Goal: Navigation & Orientation: Find specific page/section

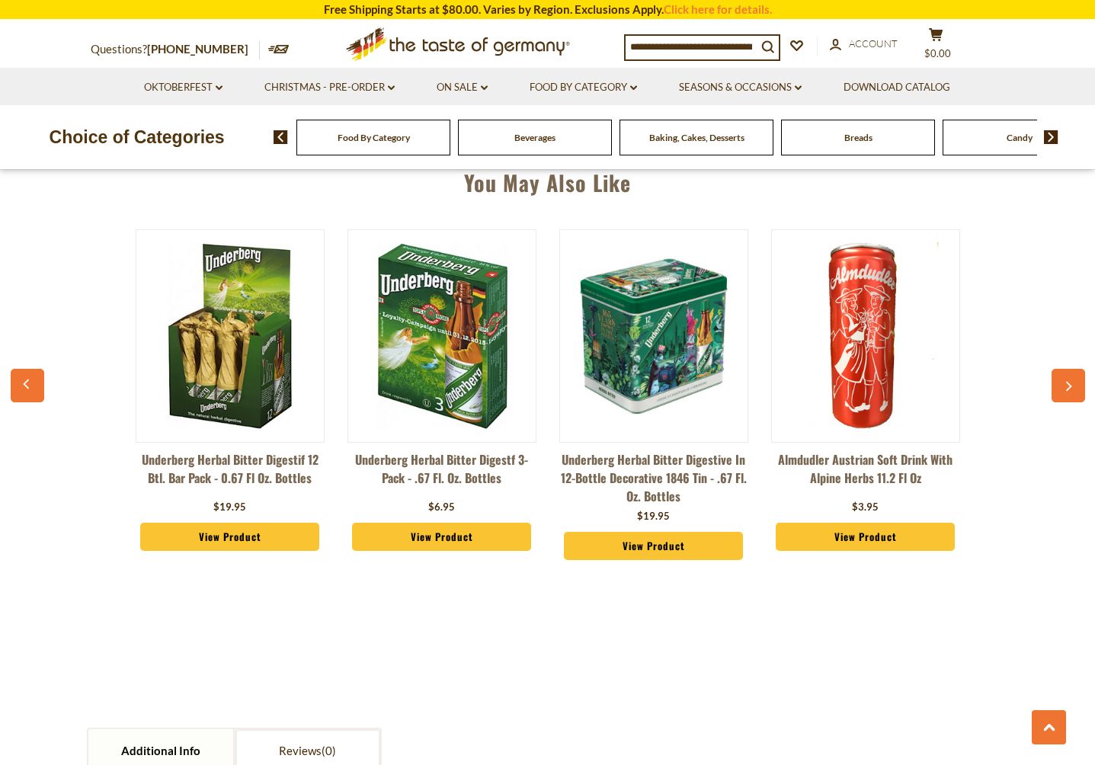
scroll to position [1089, 0]
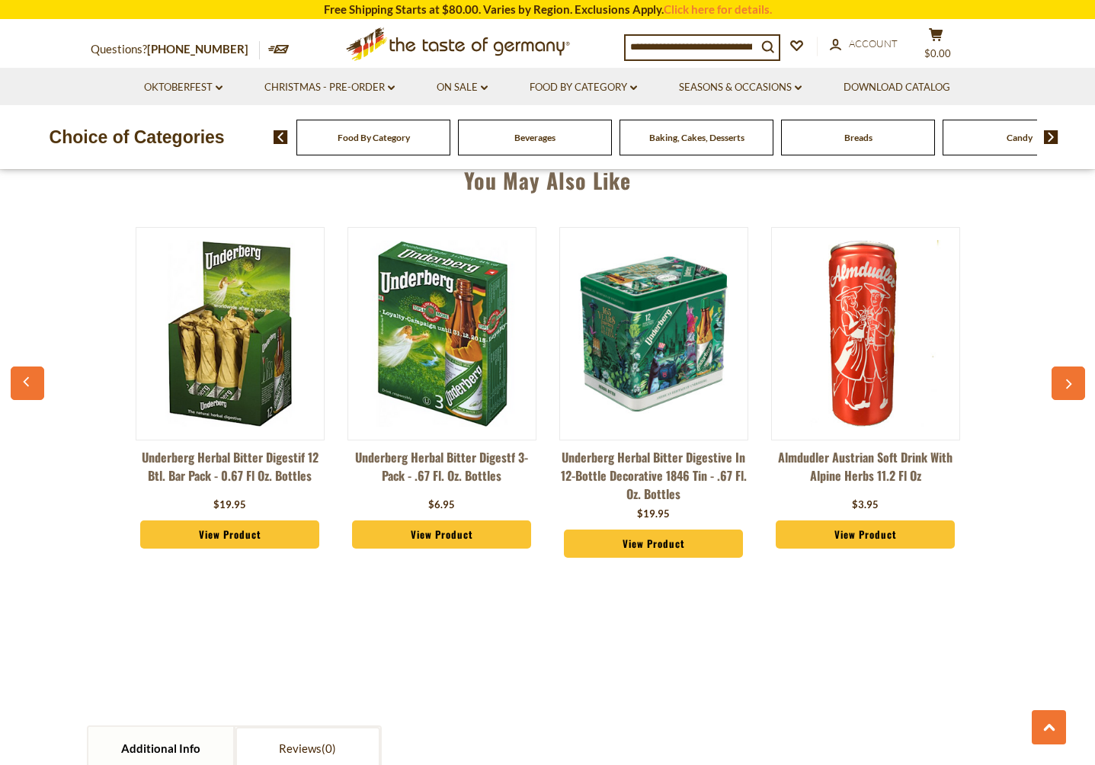
click at [1071, 376] on button "button" at bounding box center [1069, 384] width 34 height 34
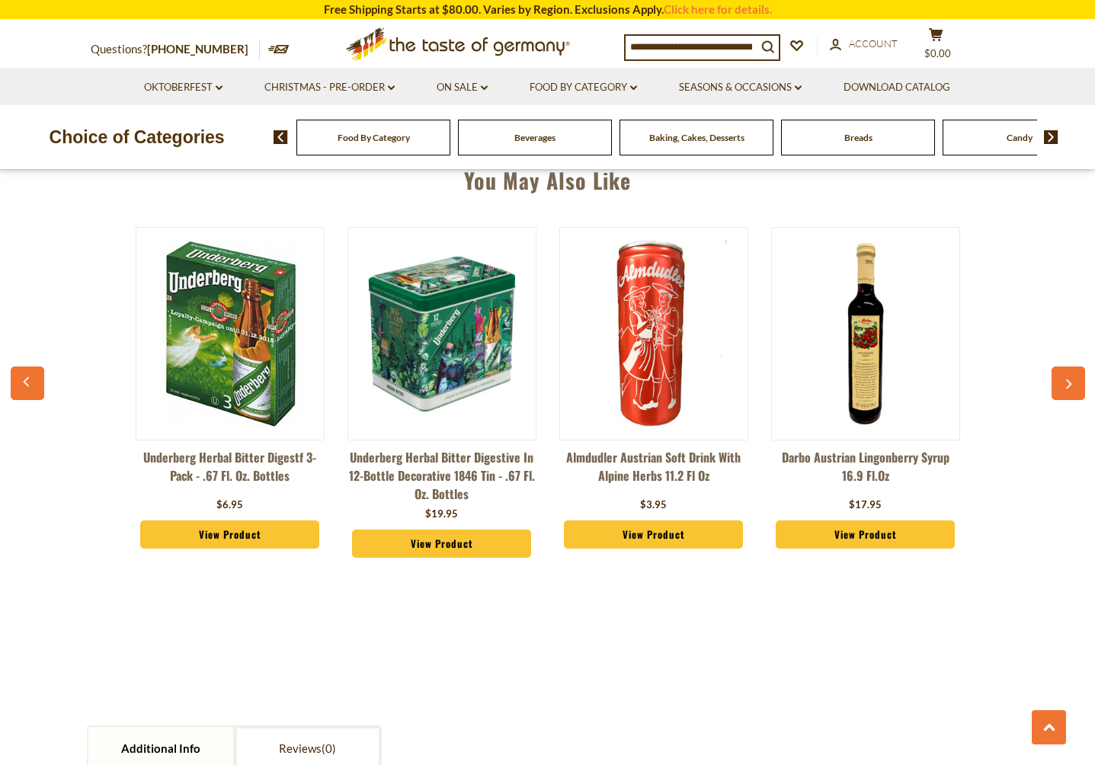
click at [1071, 376] on button "button" at bounding box center [1069, 384] width 34 height 34
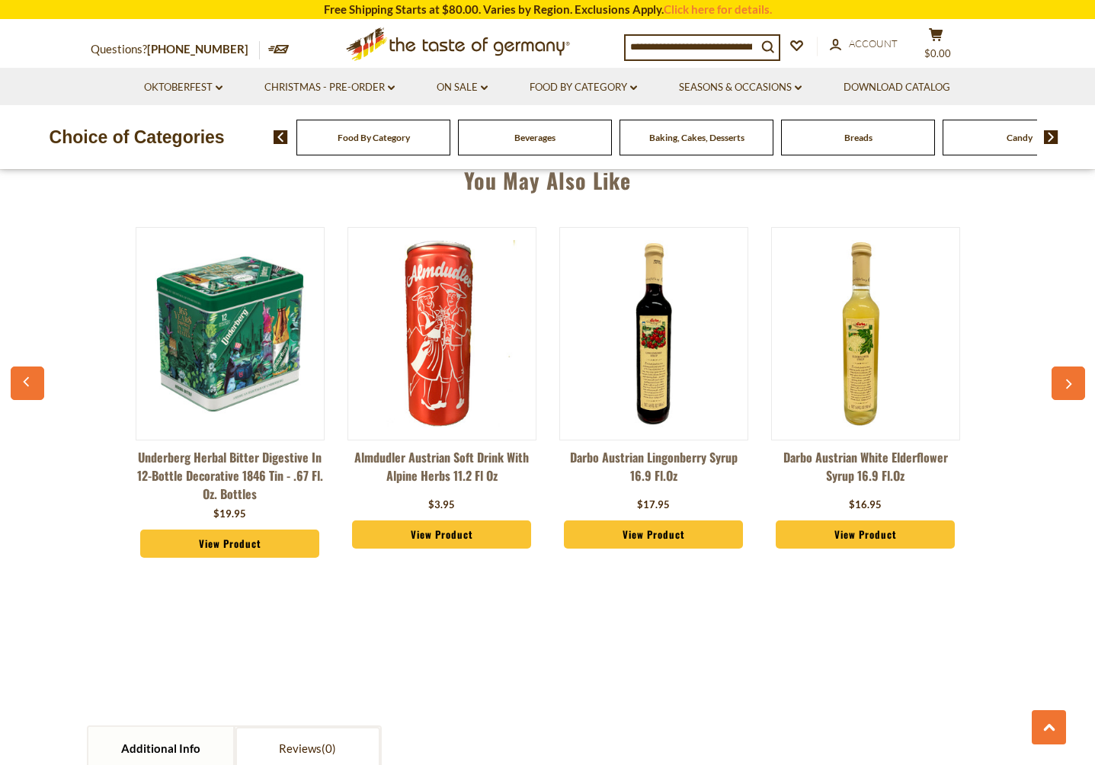
click at [1071, 376] on button "button" at bounding box center [1069, 384] width 34 height 34
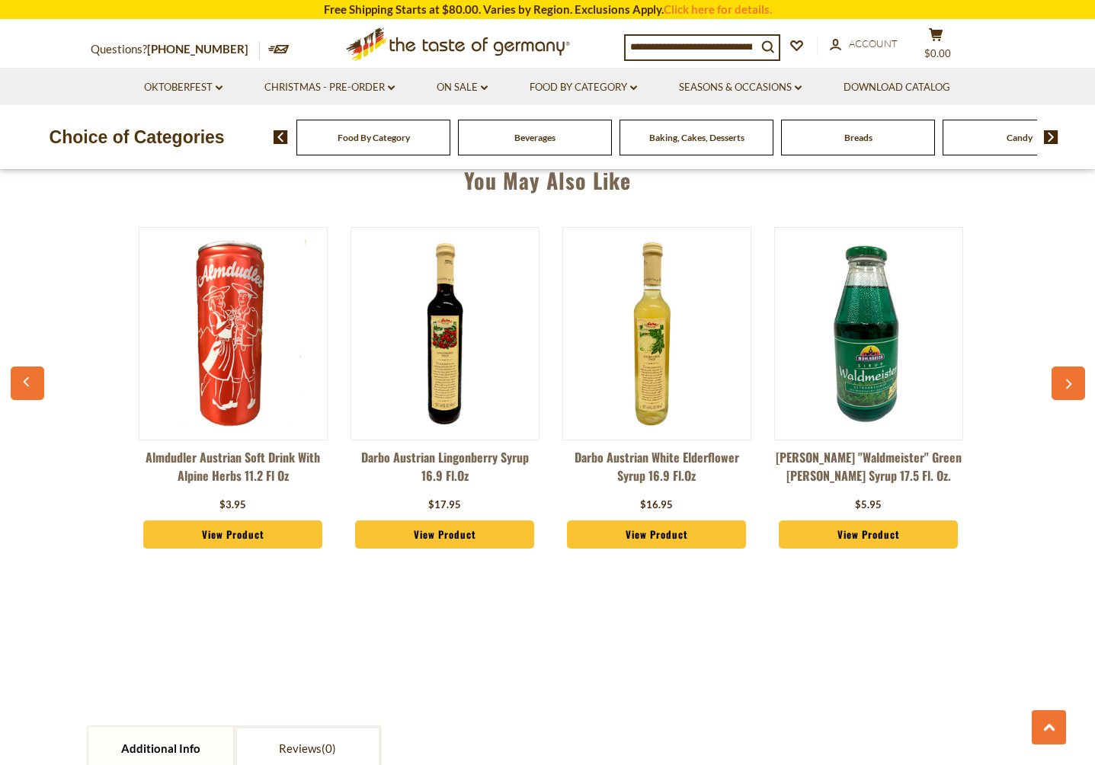
scroll to position [0, 636]
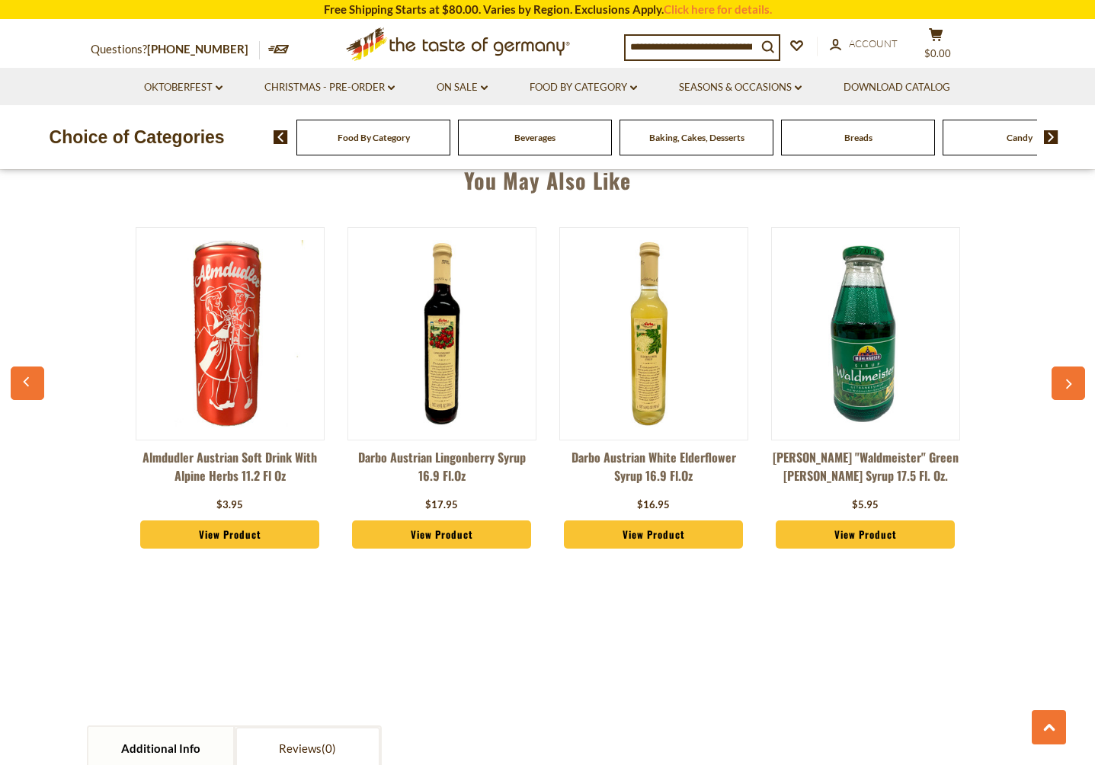
click at [1071, 376] on button "button" at bounding box center [1069, 384] width 34 height 34
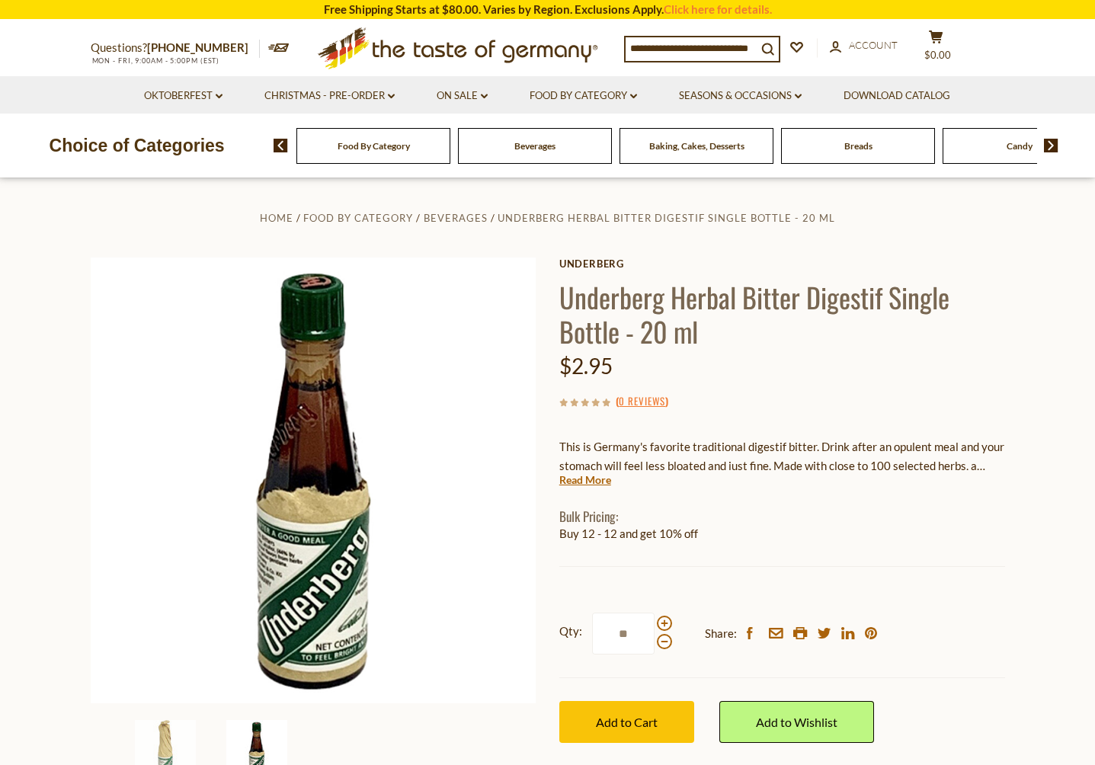
scroll to position [0, 0]
click at [546, 146] on span "Beverages" at bounding box center [534, 145] width 41 height 11
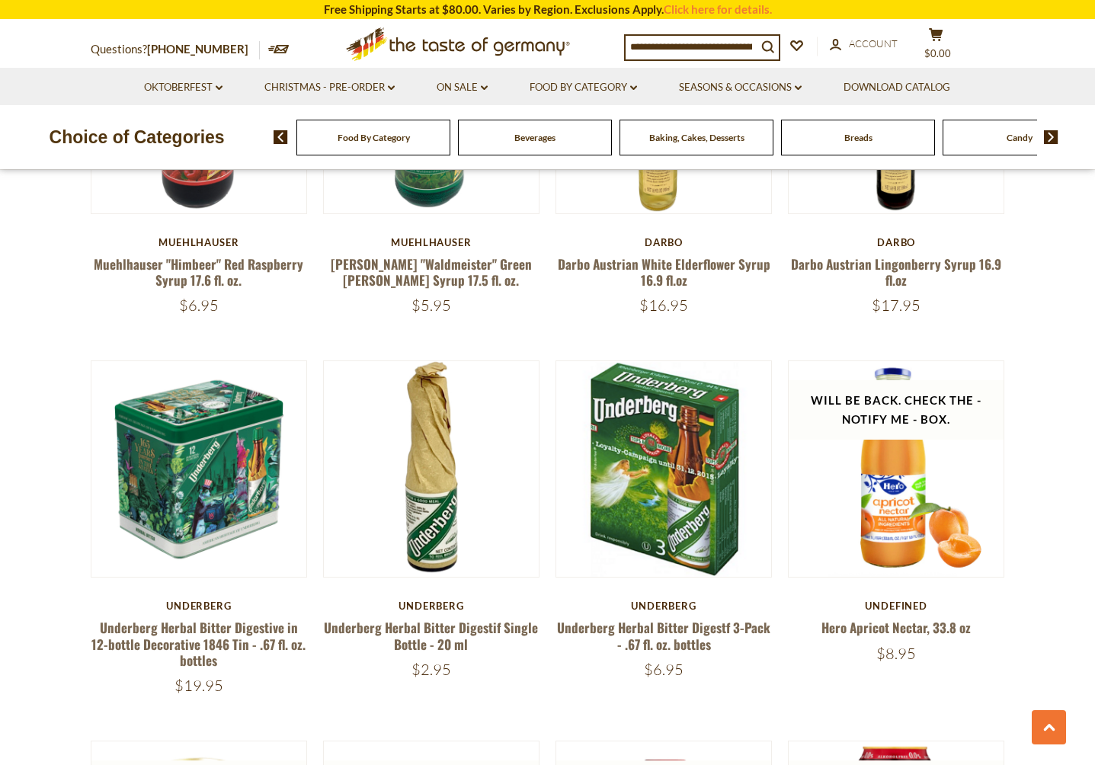
scroll to position [1617, 0]
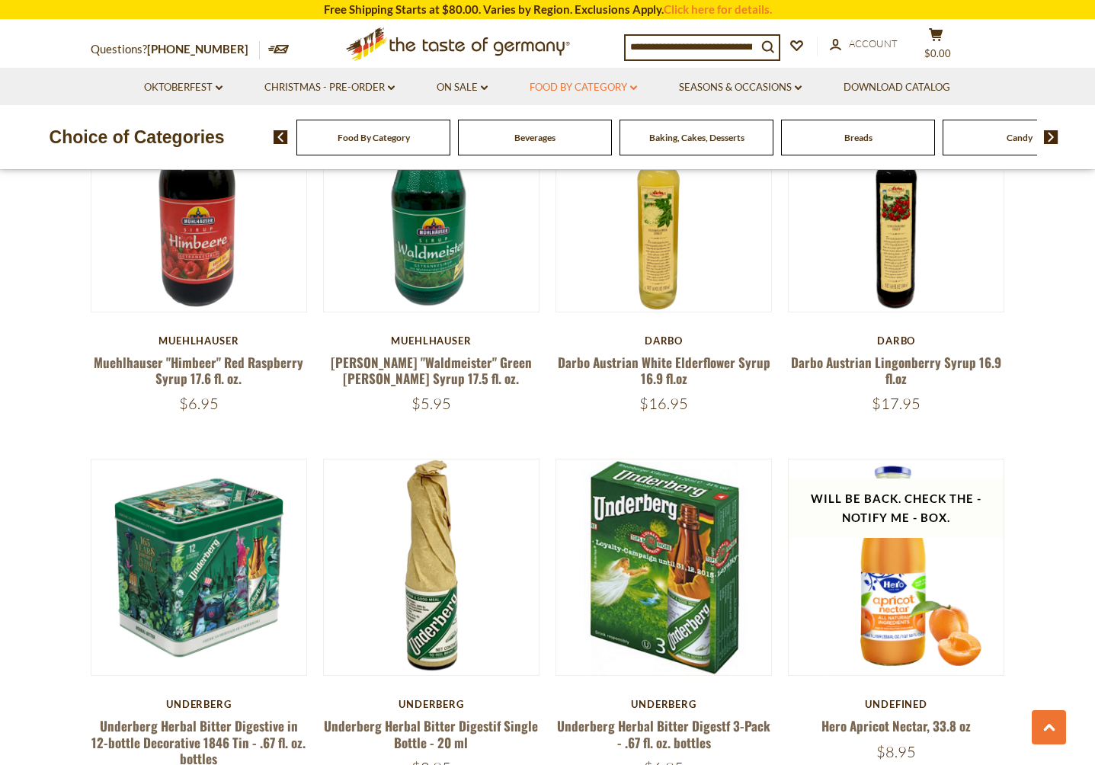
click at [542, 88] on link "Food By Category dropdown_arrow" at bounding box center [583, 87] width 107 height 17
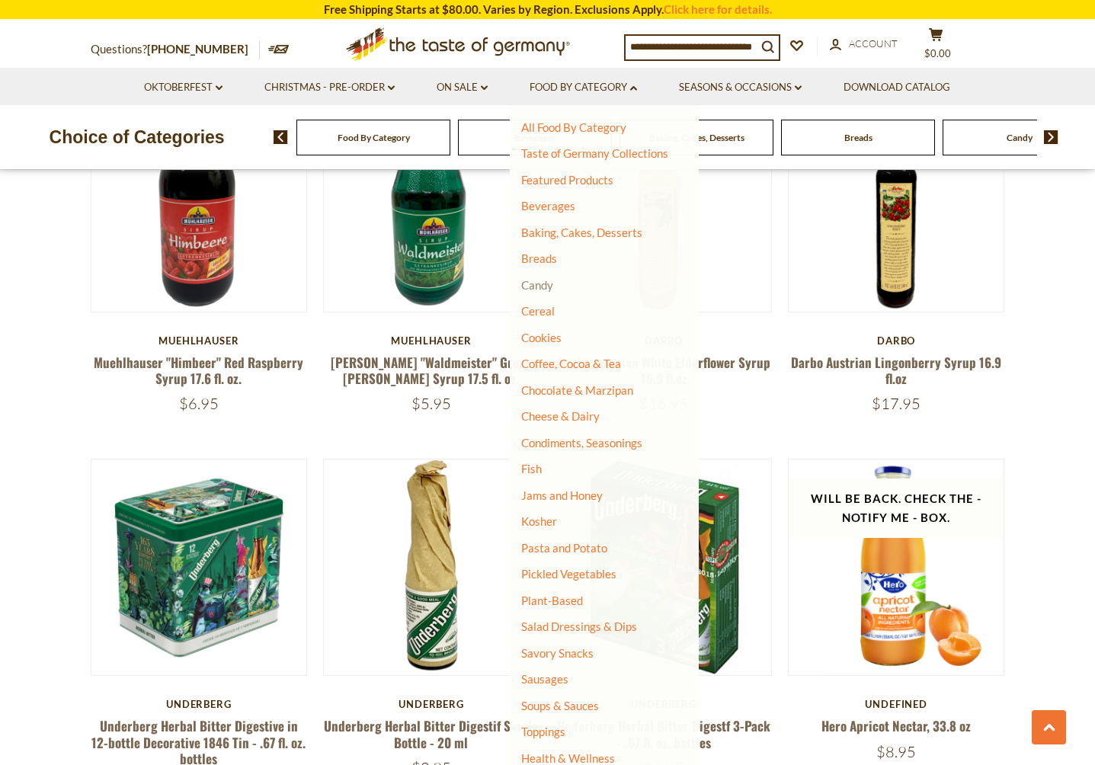
click at [546, 284] on link "Candy" at bounding box center [537, 285] width 32 height 14
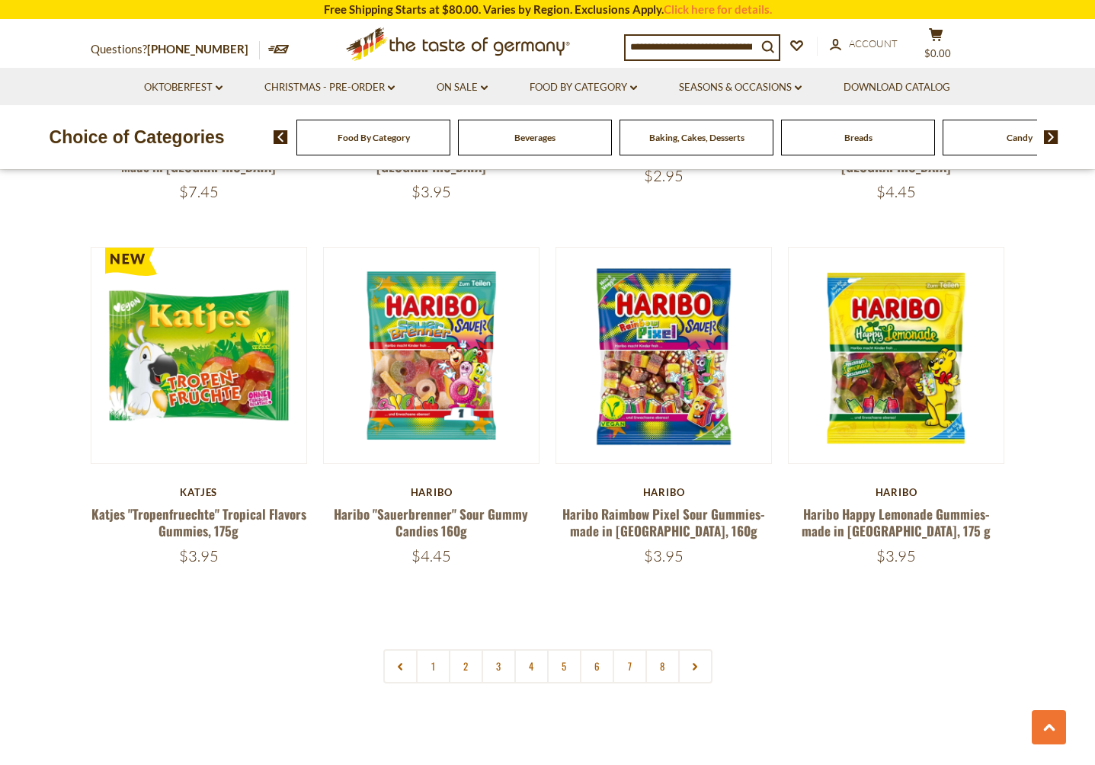
scroll to position [3441, 0]
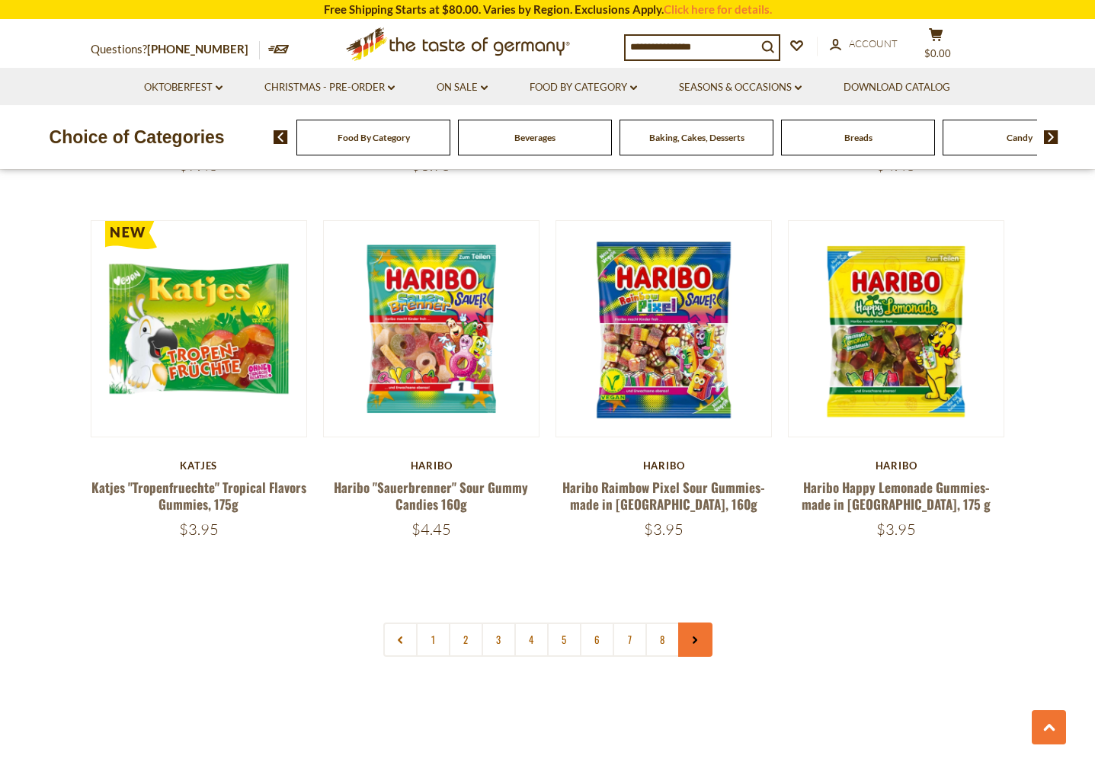
click at [696, 636] on icon at bounding box center [695, 640] width 9 height 8
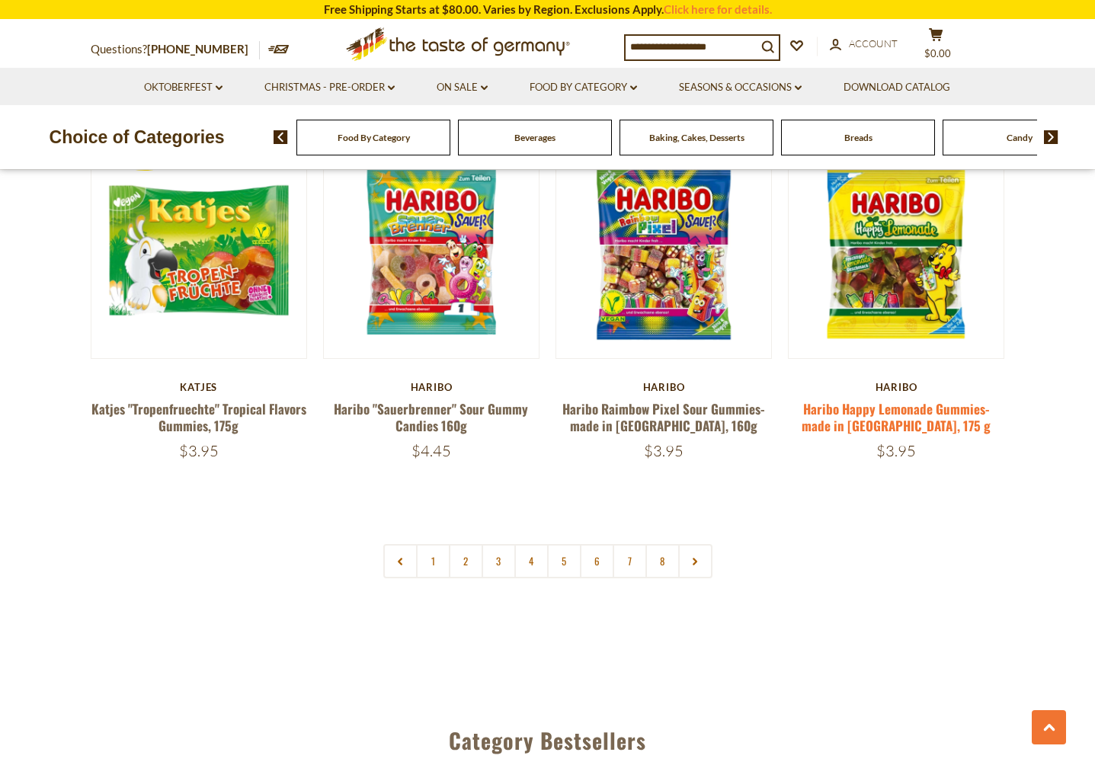
scroll to position [3521, 0]
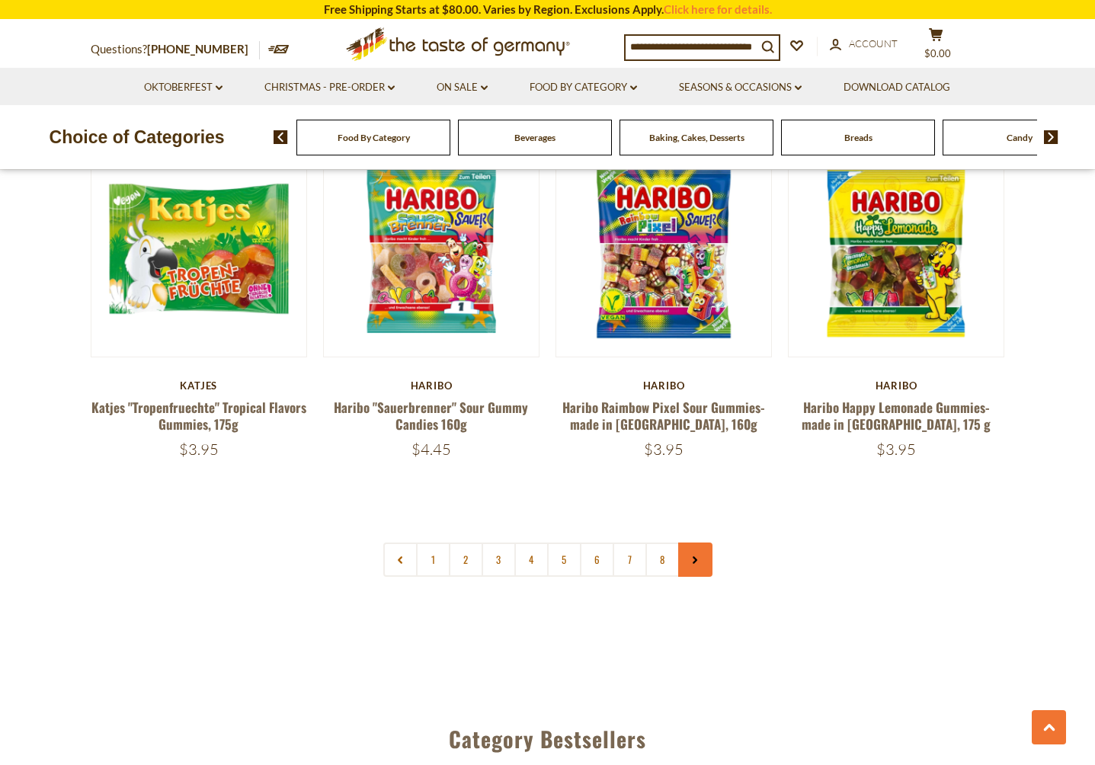
click at [694, 556] on icon at bounding box center [695, 560] width 9 height 8
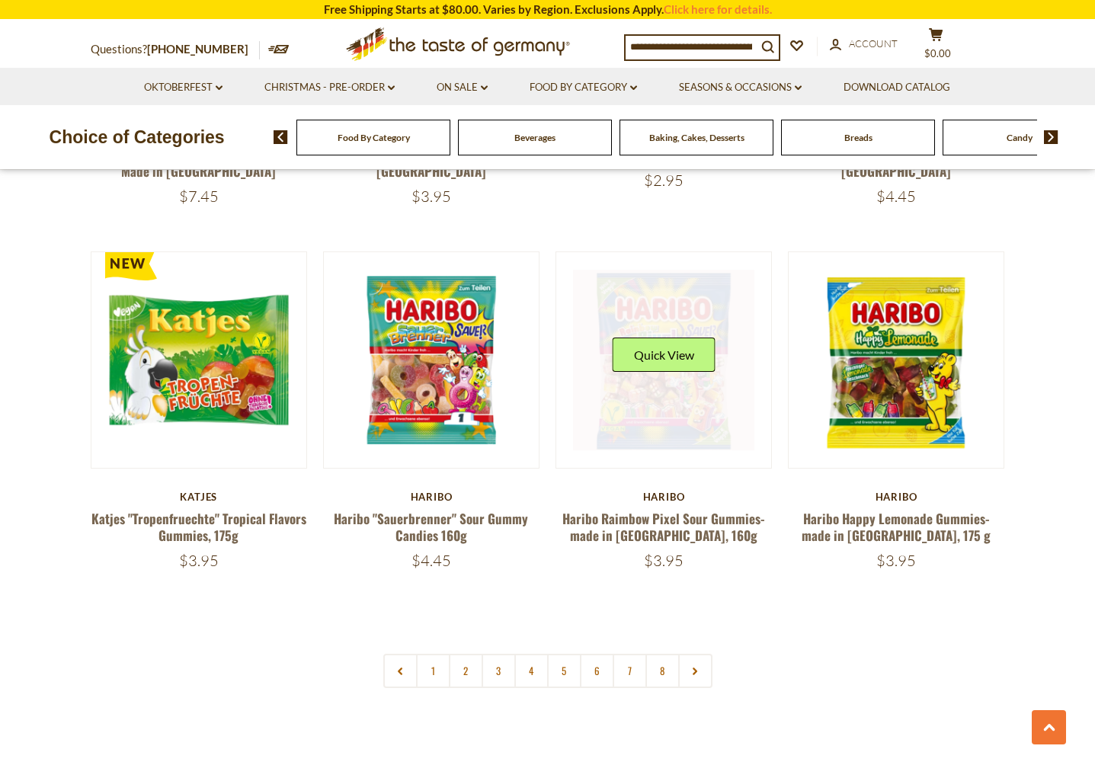
scroll to position [3419, 0]
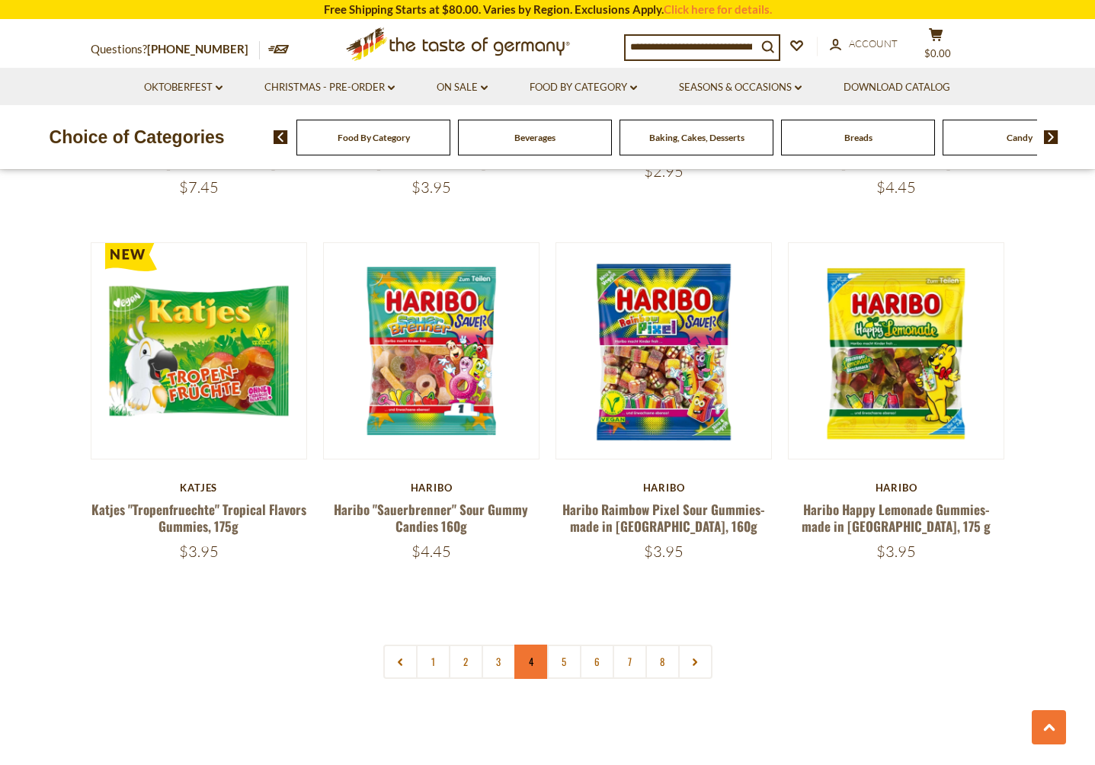
click at [527, 645] on link "4" at bounding box center [531, 662] width 34 height 34
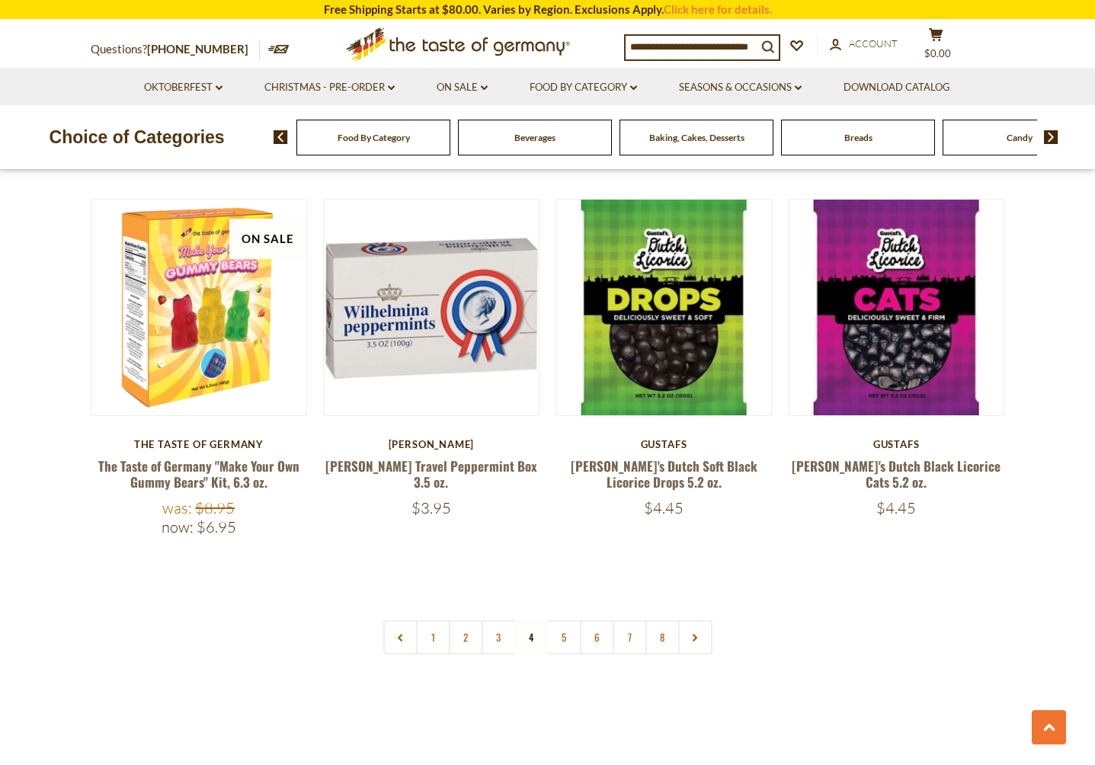
scroll to position [3401, 0]
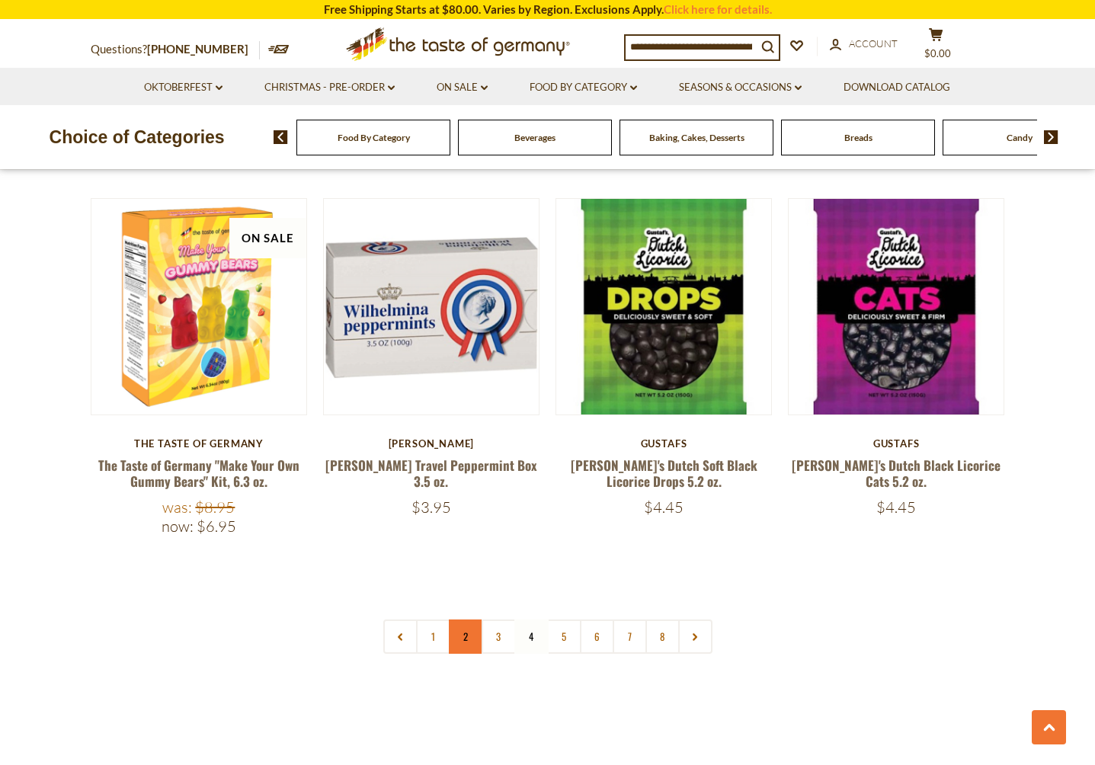
click at [469, 620] on link "2" at bounding box center [466, 637] width 34 height 34
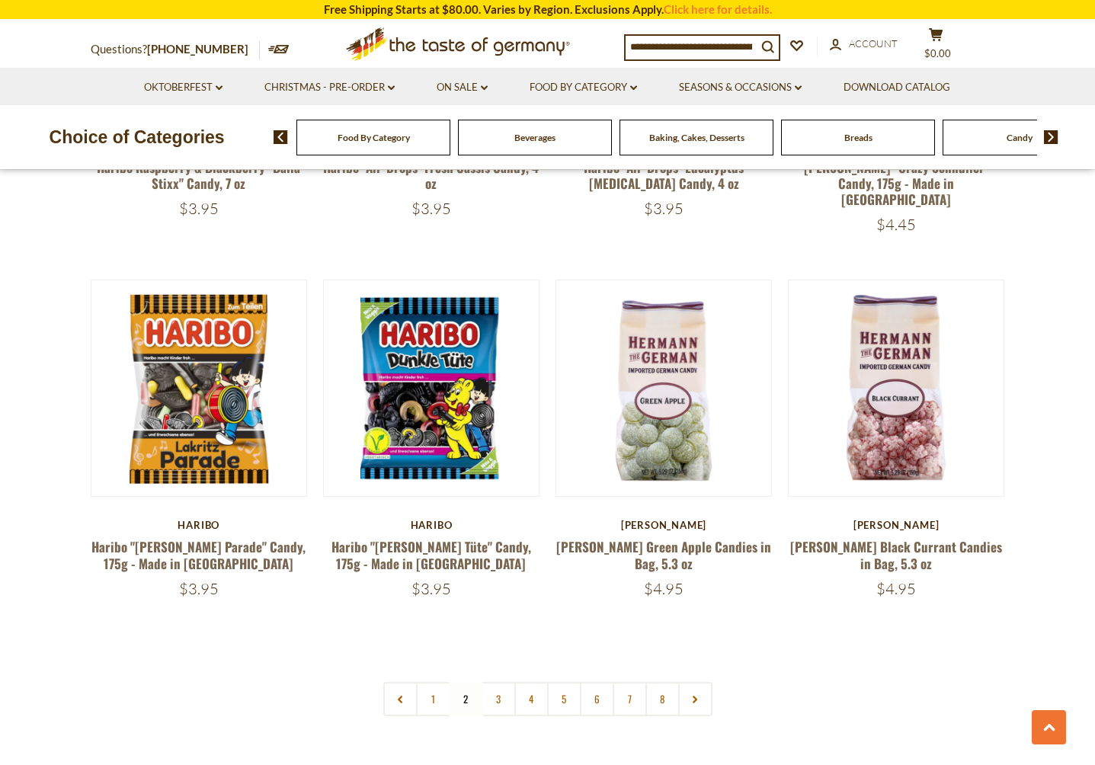
scroll to position [3322, 0]
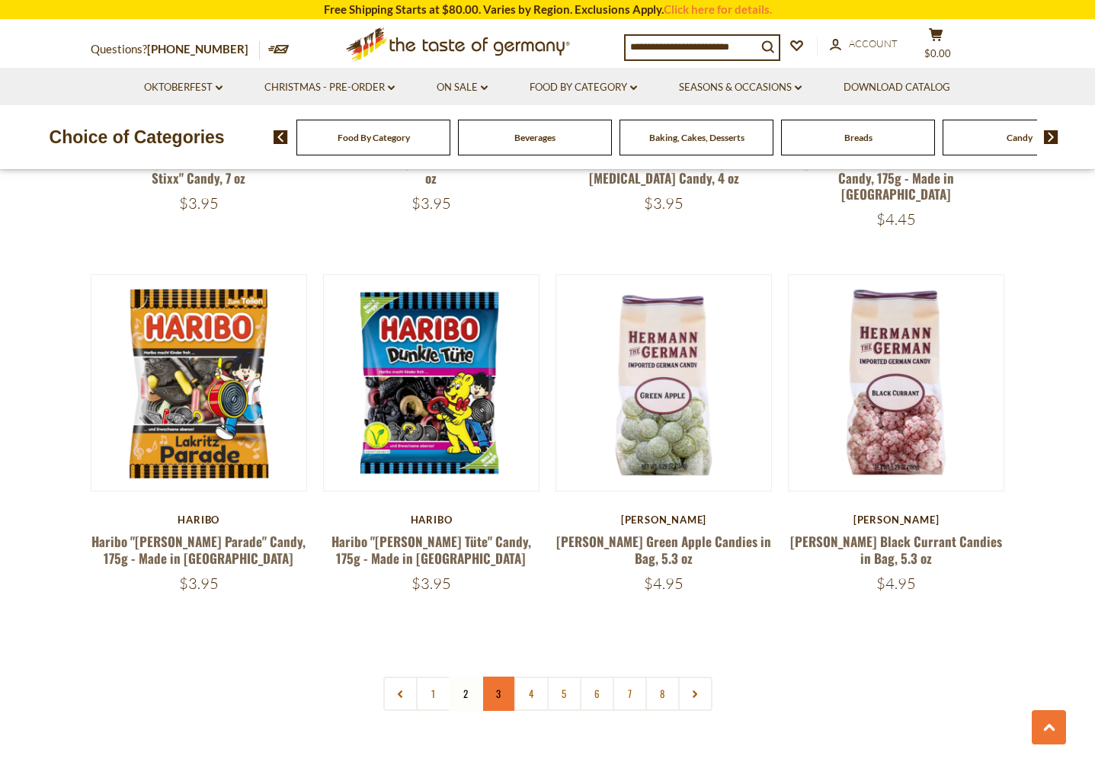
click at [495, 677] on link "3" at bounding box center [499, 694] width 34 height 34
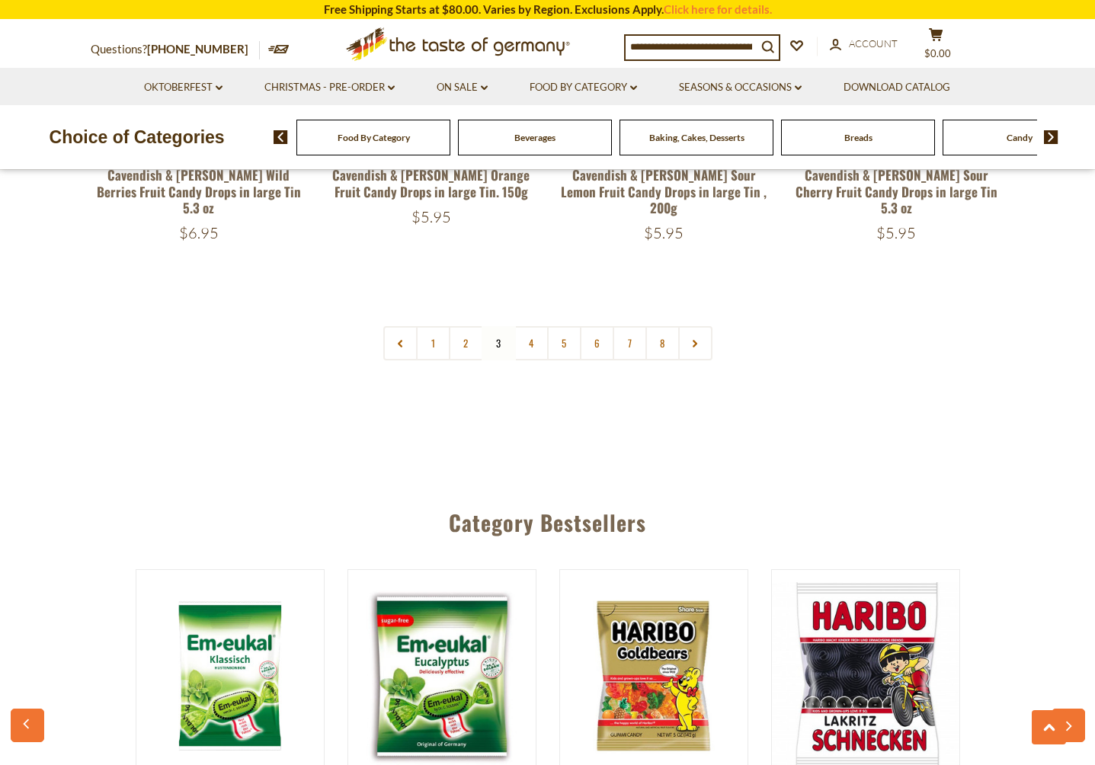
scroll to position [3700, 0]
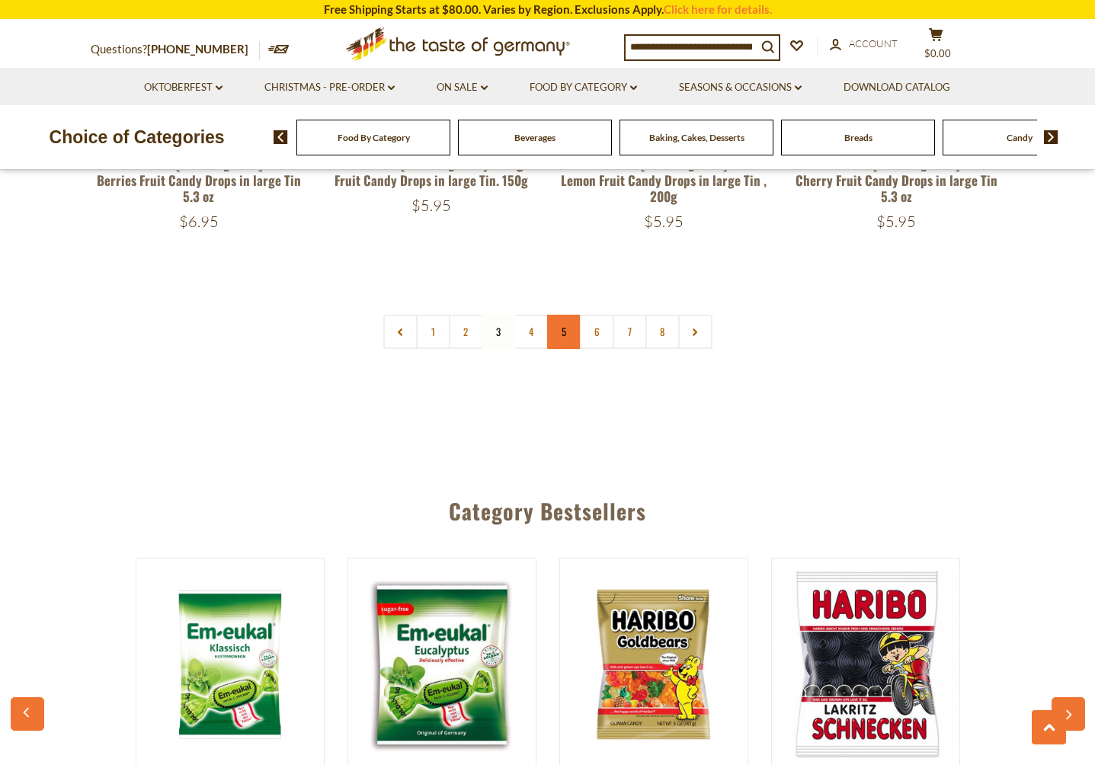
click at [562, 315] on link "5" at bounding box center [564, 332] width 34 height 34
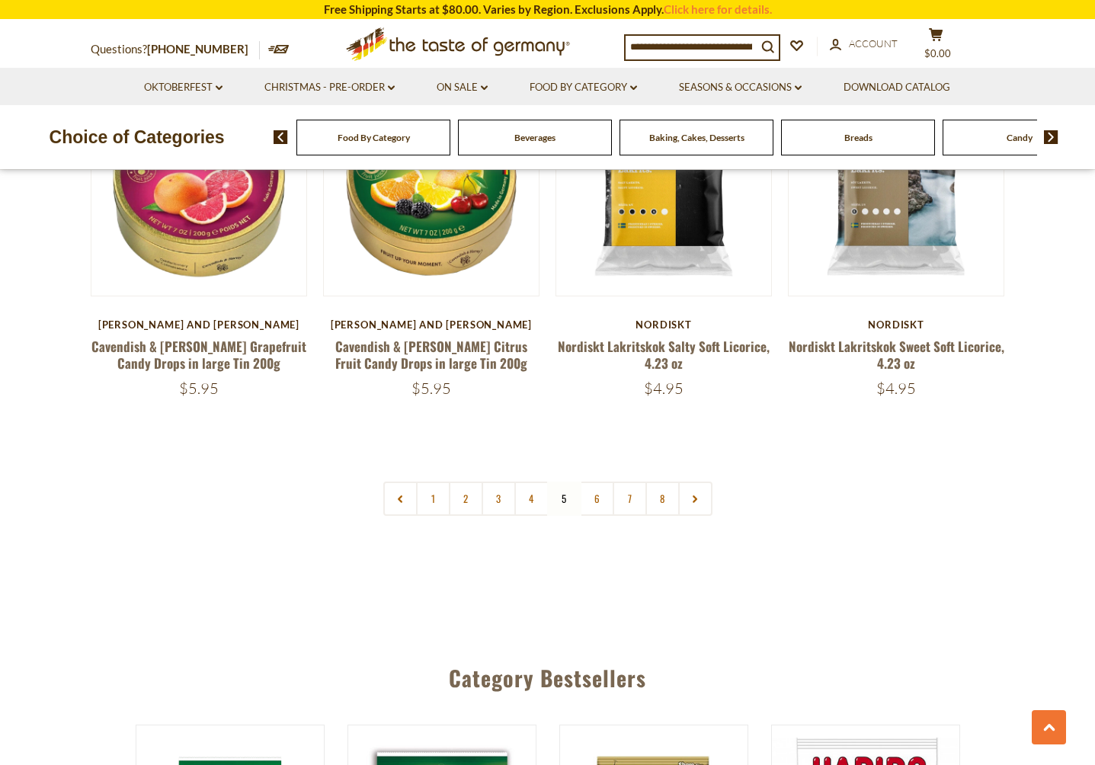
scroll to position [3517, 0]
click at [593, 482] on link "6" at bounding box center [597, 499] width 34 height 34
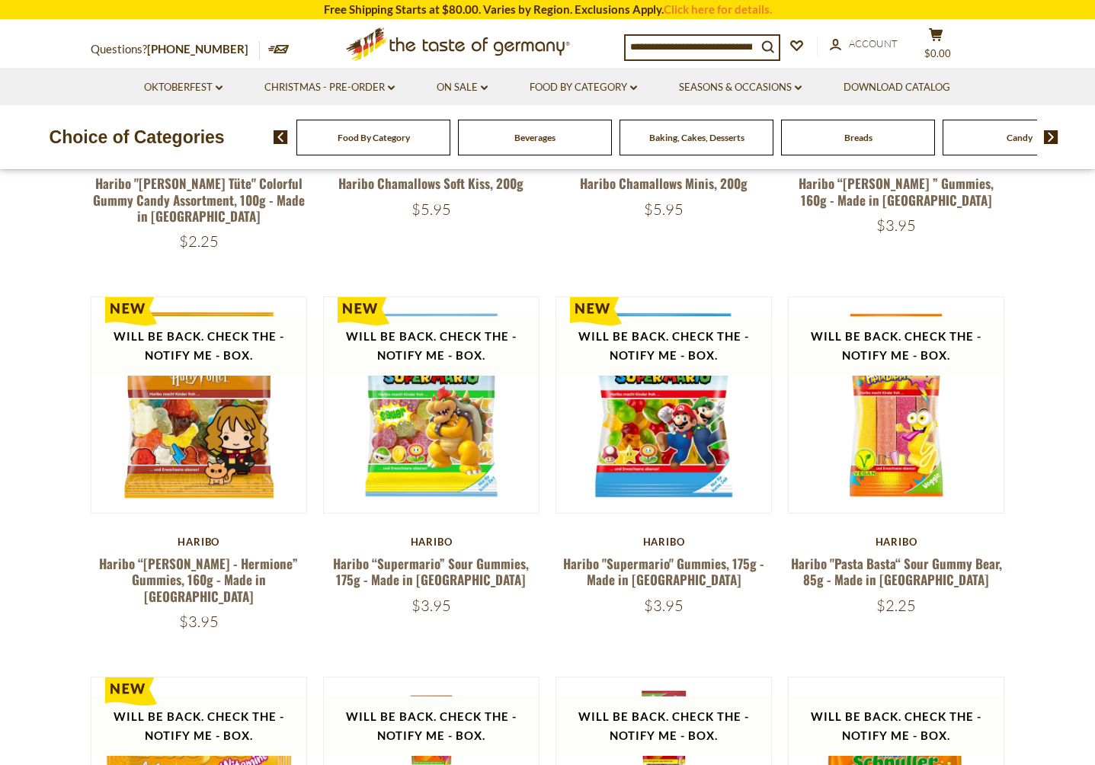
scroll to position [711, 0]
